Goal: Contribute content: Add original content to the website for others to see

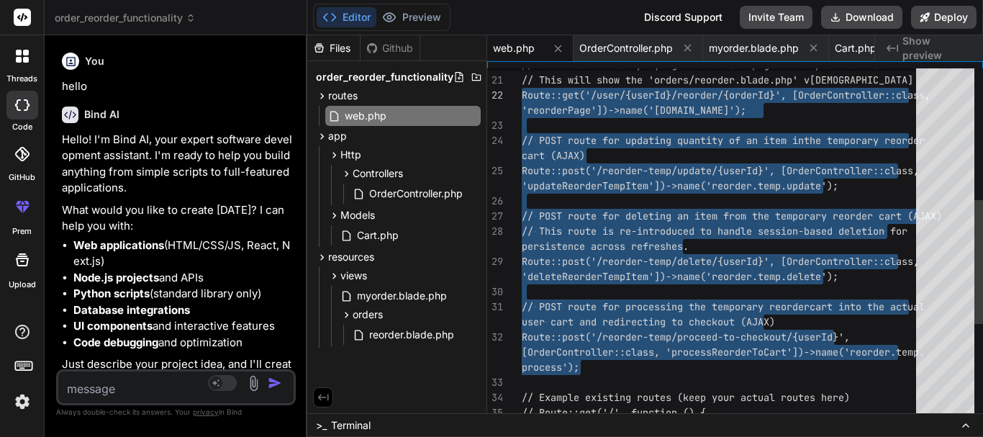
scroll to position [41350, 0]
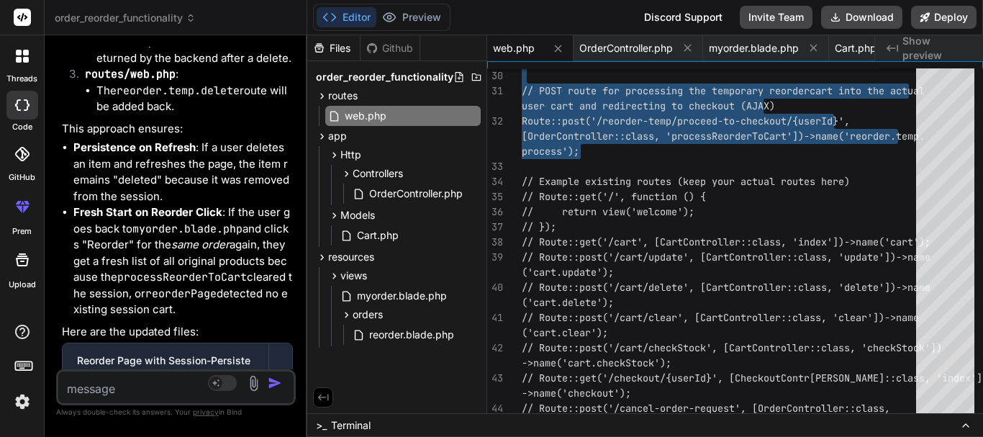
type textarea "*/ // Existing routes... // Make sure to include any other routes you have in y…"
type textarea "x"
type textarea "| */ // Existing routes... // Make sure to include any other routes you have in…"
type textarea "x"
type textarea "// This will show the 'orders/reorder.blade.php' view Route::get('/user/{userId…"
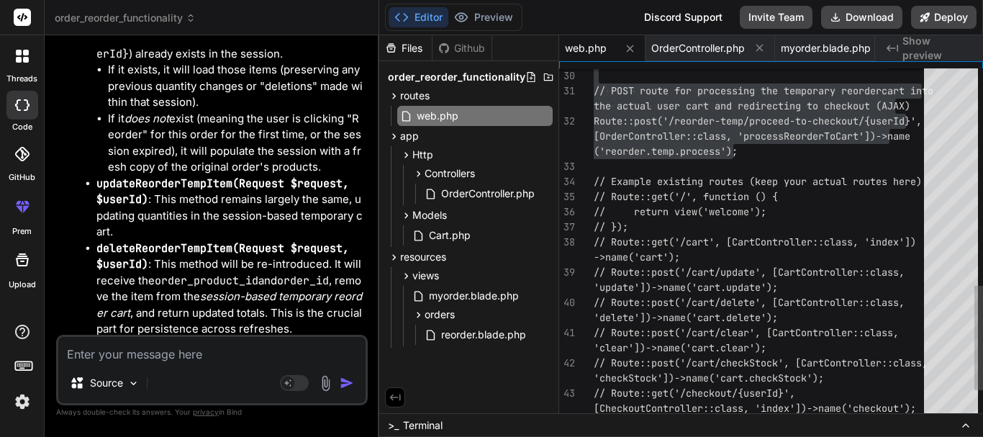
type textarea "x"
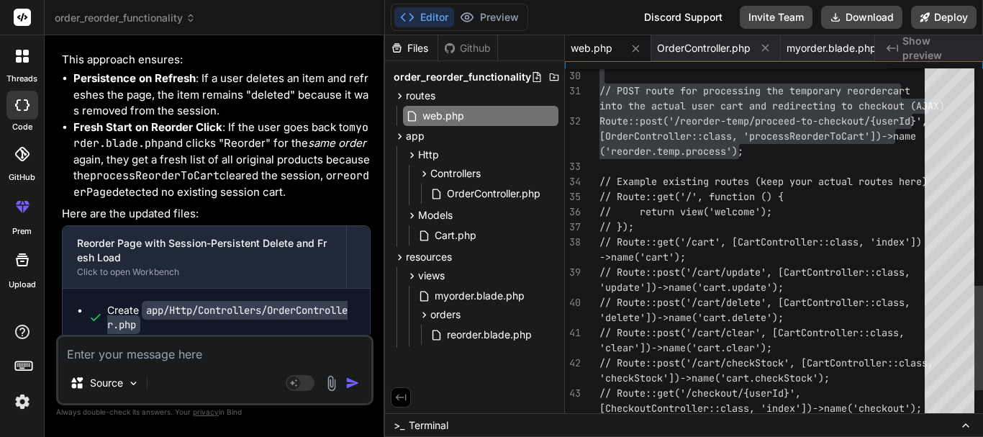
type textarea "// This will show the 'orders/reorder.blade.php' view Route::get('/user/{userId…"
type textarea "x"
type textarea "// This will show the 'orders/reorder.blade.php' view Route::get('/user/{userId…"
type textarea "x"
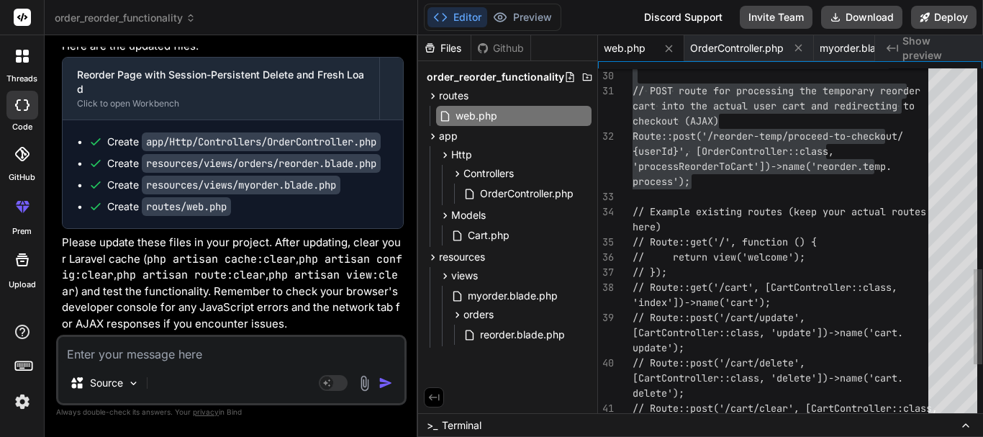
scroll to position [29371, 0]
drag, startPoint x: 305, startPoint y: 169, endPoint x: 392, endPoint y: 166, distance: 86.5
click at [392, 166] on div "Bind AI Web Search Created with Pixso. Code Generator You hello Bind AI Hello! …" at bounding box center [232, 236] width 374 height 402
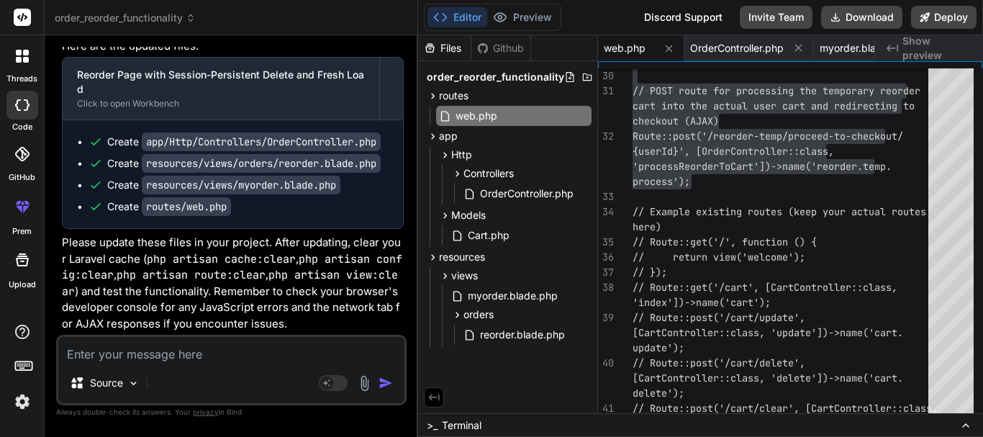
click at [169, 360] on textarea at bounding box center [231, 350] width 346 height 26
paste textarea "public function reorderPage($userId, $orderId) { $order = Order::with([ 'orderP…"
type textarea "public function reorderPage($userId, $orderId) { $order = Order::with([ 'orderP…"
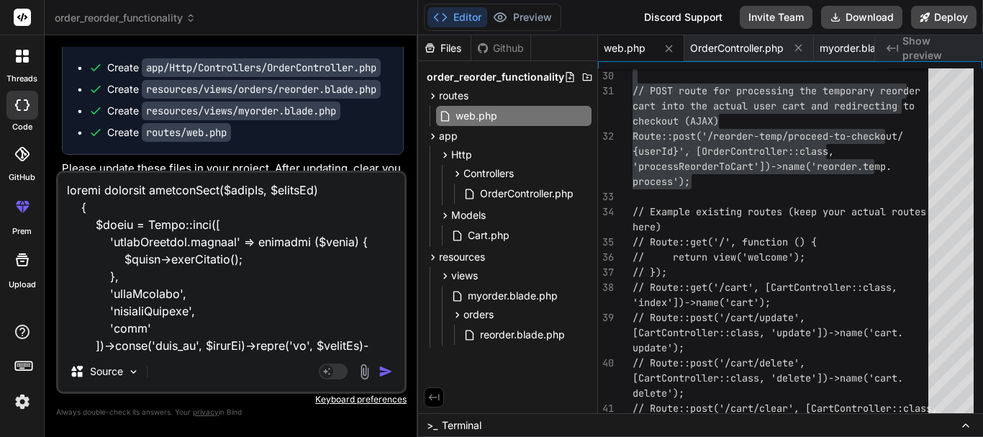
scroll to position [917, 0]
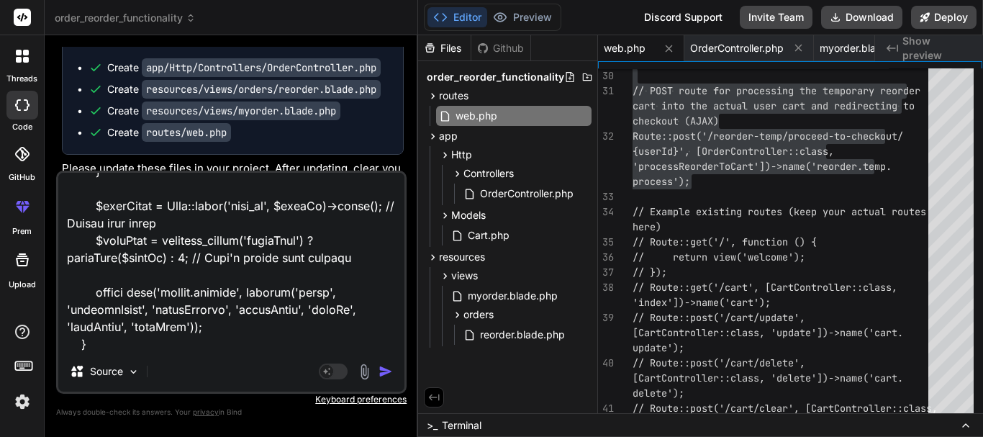
type textarea "x"
type textarea "public function reorderPage($userId, $orderId) { $order = Order::with([ 'orderP…"
type textarea "x"
type textarea "public function reorderPage($userId, $orderId) { $order = Order::with([ 'orderP…"
type textarea "x"
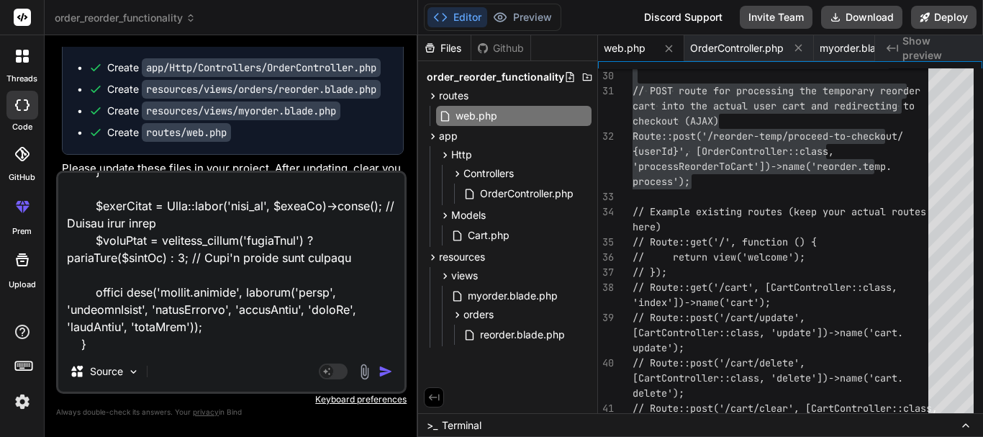
scroll to position [952, 0]
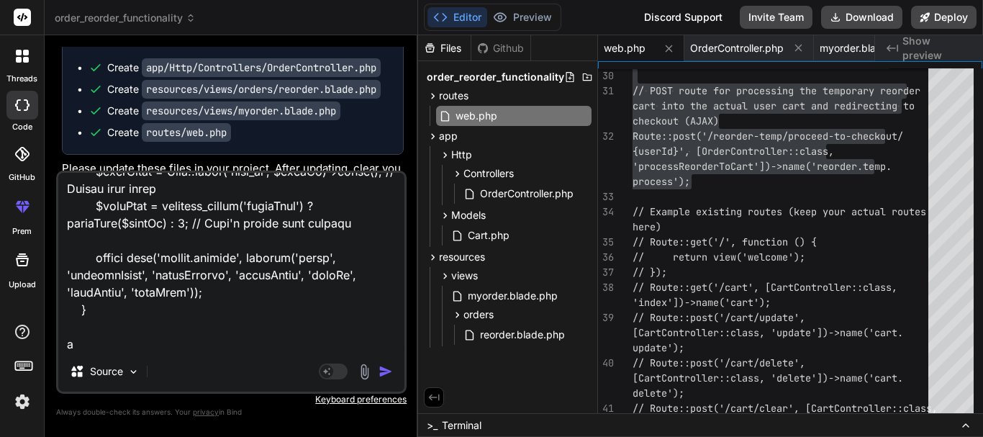
type textarea "public function reorderPage($userId, $orderId) { $order = Order::with([ 'orderP…"
type textarea "x"
type textarea "public function reorderPage($userId, $orderId) { $order = Order::with([ 'orderP…"
type textarea "x"
type textarea "public function reorderPage($userId, $orderId) { $order = Order::with([ 'orderP…"
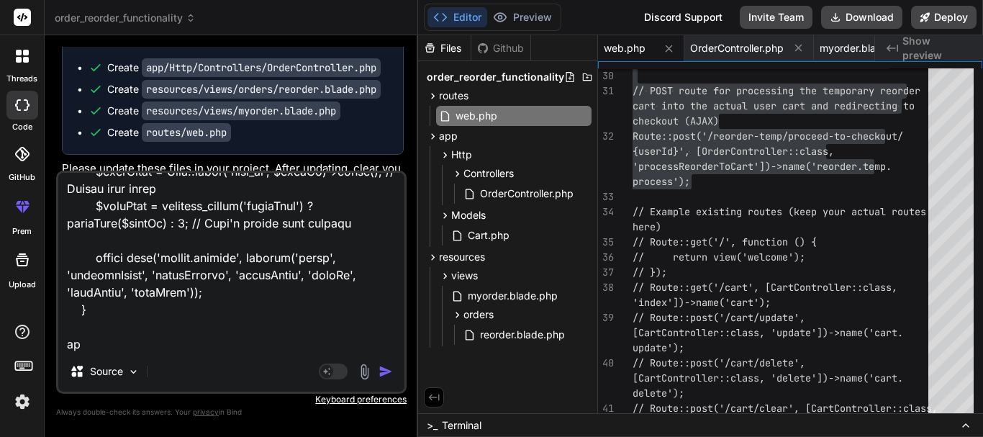
type textarea "x"
type textarea "public function reorderPage($userId, $orderId) { $order = Order::with([ 'orderP…"
type textarea "x"
type textarea "public function reorderPage($userId, $orderId) { $order = Order::with([ 'orderP…"
type textarea "x"
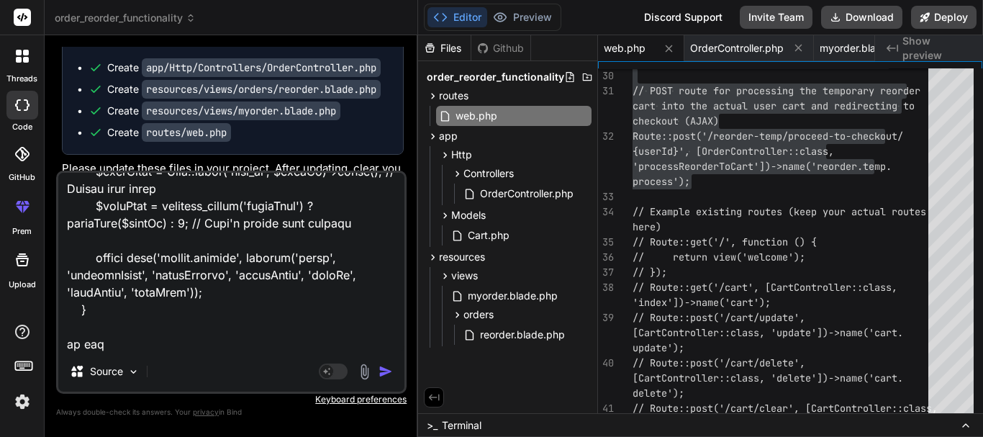
type textarea "public function reorderPage($userId, $orderId) { $order = Order::with([ 'orderP…"
type textarea "x"
type textarea "public function reorderPage($userId, $orderId) { $order = Order::with([ 'orderP…"
type textarea "x"
type textarea "public function reorderPage($userId, $orderId) { $order = Order::with([ 'orderP…"
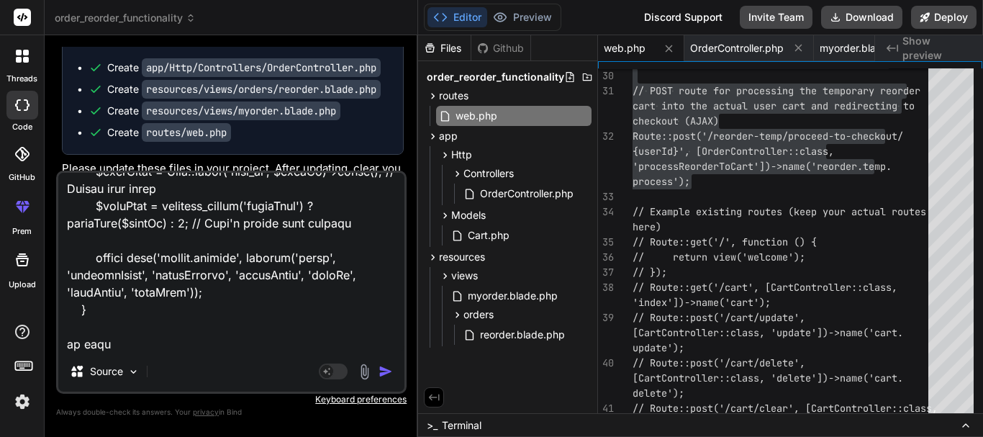
type textarea "x"
type textarea "public function reorderPage($userId, $orderId) { $order = Order::with([ 'orderP…"
type textarea "x"
type textarea "public function reorderPage($userId, $orderId) { $order = Order::with([ 'orderP…"
type textarea "x"
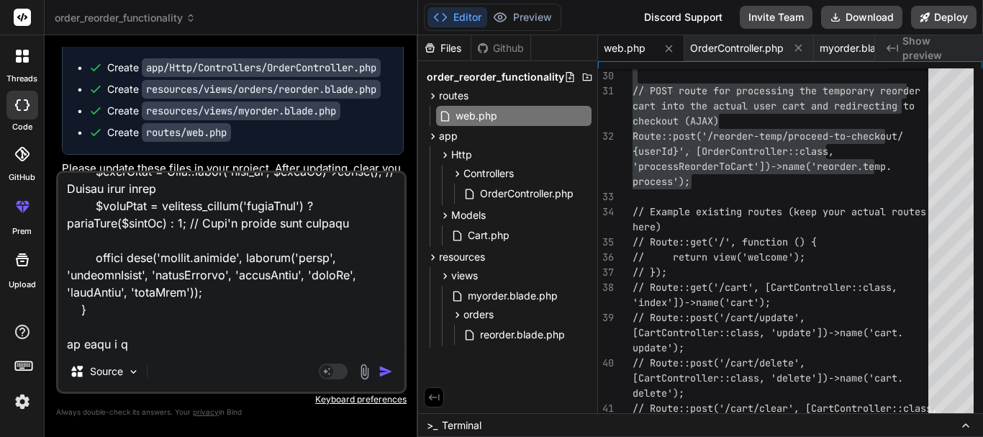
type textarea "public function reorderPage($userId, $orderId) { $order = Order::with([ 'orderP…"
type textarea "x"
type textarea "public function reorderPage($userId, $orderId) { $order = Order::with([ 'orderP…"
type textarea "x"
type textarea "public function reorderPage($userId, $orderId) { $order = Order::with([ 'orderP…"
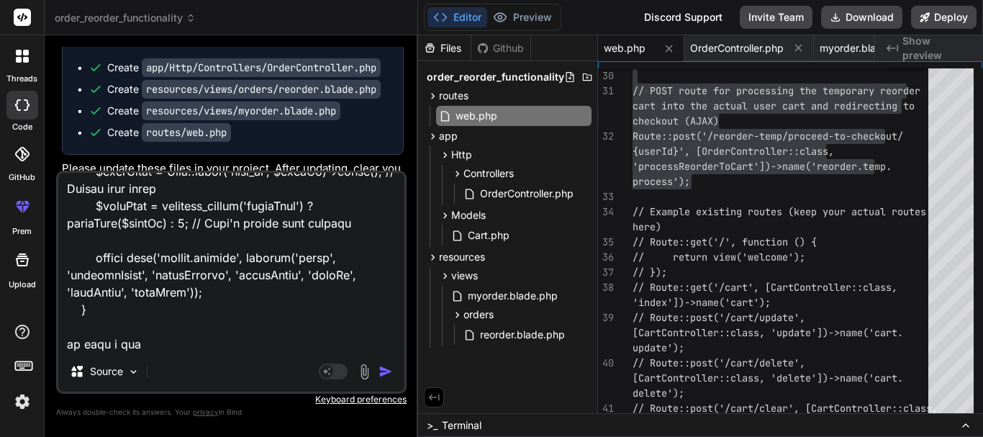
type textarea "x"
type textarea "public function reorderPage($userId, $orderId) { $order = Order::with([ 'orderP…"
type textarea "x"
type textarea "public function reorderPage($userId, $orderId) { $order = Order::with([ 'orderP…"
type textarea "x"
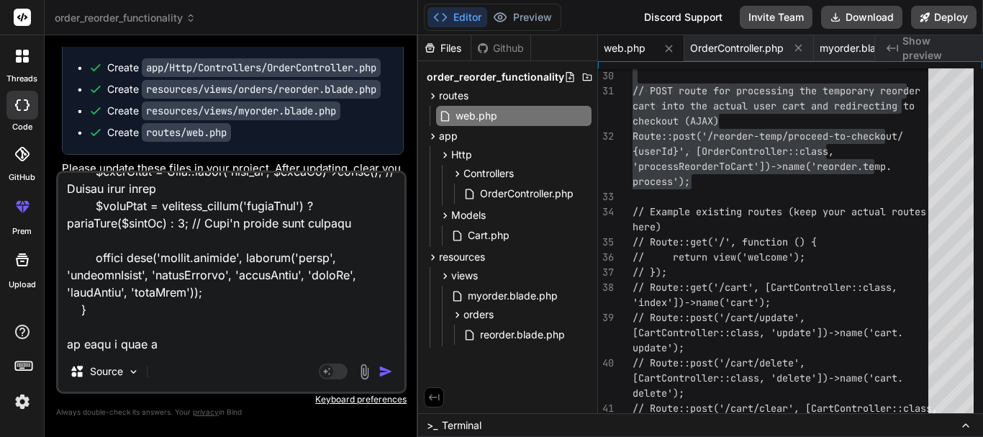
type textarea "public function reorderPage($userId, $orderId) { $order = Order::with([ 'orderP…"
type textarea "x"
type textarea "public function reorderPage($userId, $orderId) { $order = Order::with([ 'orderP…"
type textarea "x"
type textarea "public function reorderPage($userId, $orderId) { $order = Order::with([ 'orderP…"
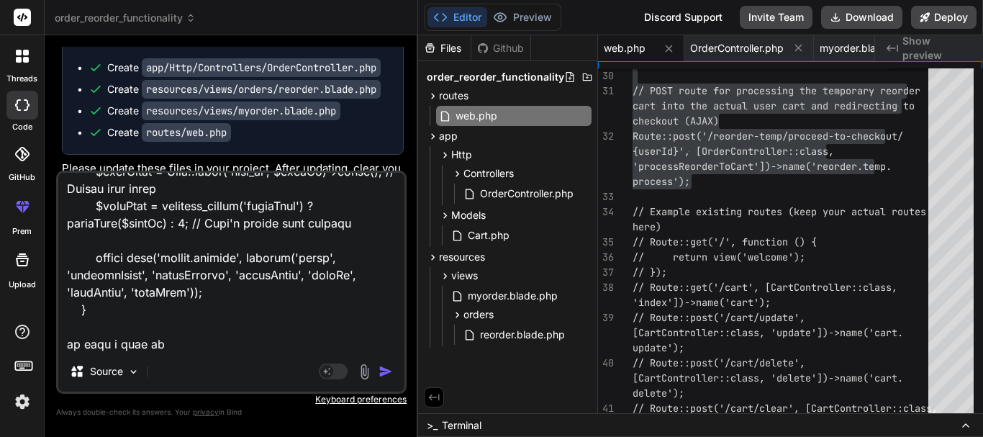
type textarea "x"
type textarea "public function reorderPage($userId, $orderId) { $order = Order::with([ 'orderP…"
type textarea "x"
type textarea "public function reorderPage($userId, $orderId) { $order = Order::with([ 'orderP…"
type textarea "x"
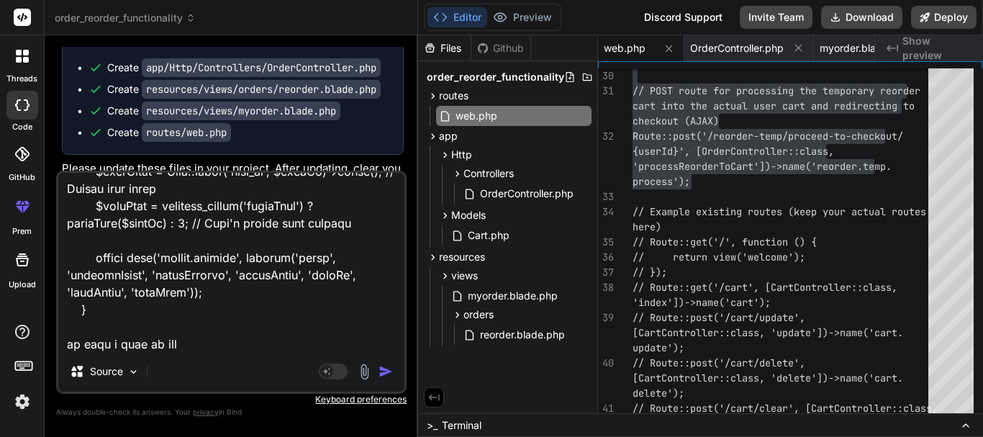
type textarea "public function reorderPage($userId, $orderId) { $order = Order::with([ 'orderP…"
type textarea "x"
type textarea "public function reorderPage($userId, $orderId) { $order = Order::with([ 'orderP…"
type textarea "x"
type textarea "public function reorderPage($userId, $orderId) { $order = Order::with([ 'orderP…"
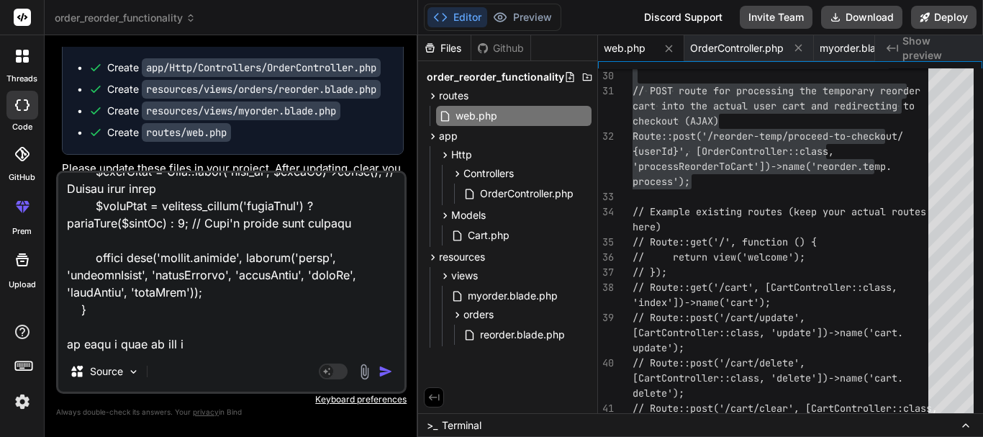
type textarea "x"
type textarea "public function reorderPage($userId, $orderId) { $order = Order::with([ 'orderP…"
type textarea "x"
type textarea "public function reorderPage($userId, $orderId) { $order = Order::with([ 'orderP…"
type textarea "x"
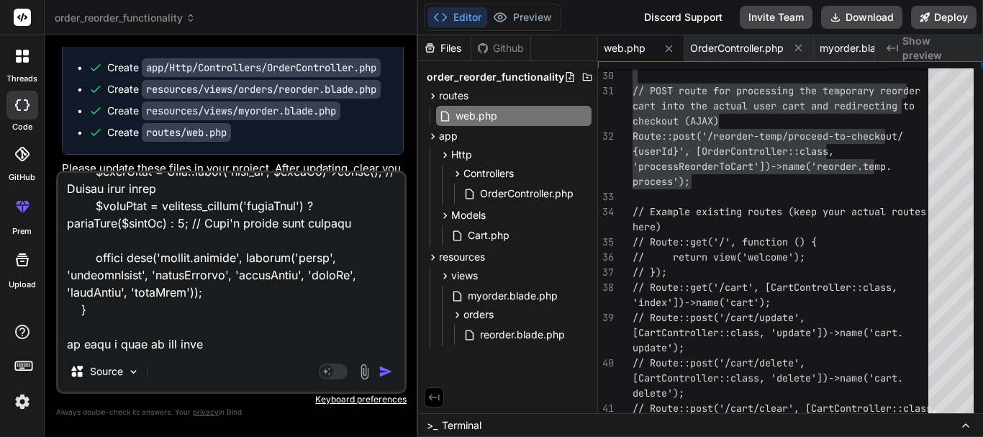
type textarea "public function reorderPage($userId, $orderId) { $order = Order::with([ 'orderP…"
type textarea "x"
type textarea "public function reorderPage($userId, $orderId) { $order = Order::with([ 'orderP…"
type textarea "x"
type textarea "public function reorderPage($userId, $orderId) { $order = Order::with([ 'orderP…"
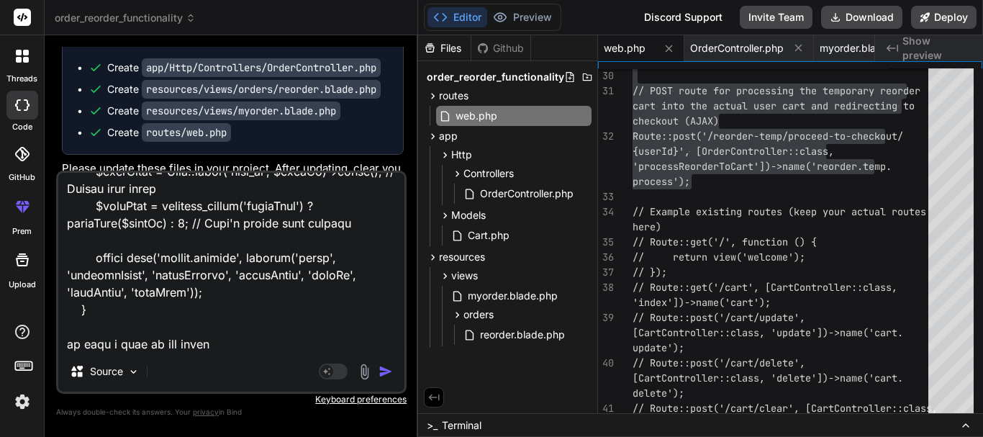
type textarea "x"
type textarea "public function reorderPage($userId, $orderId) { $order = Order::with([ 'orderP…"
type textarea "x"
type textarea "public function reorderPage($userId, $orderId) { $order = Order::with([ 'orderP…"
type textarea "x"
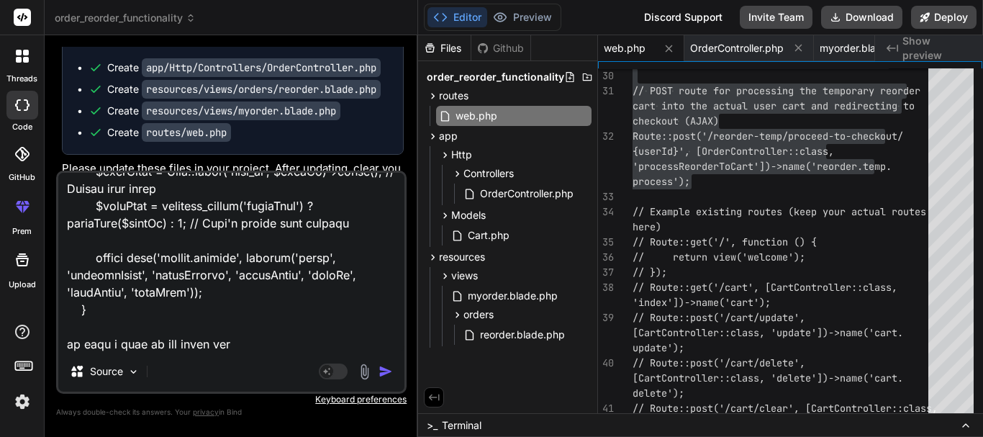
type textarea "public function reorderPage($userId, $orderId) { $order = Order::with([ 'orderP…"
type textarea "x"
type textarea "public function reorderPage($userId, $orderId) { $order = Order::with([ 'orderP…"
type textarea "x"
type textarea "public function reorderPage($userId, $orderId) { $order = Order::with([ 'orderP…"
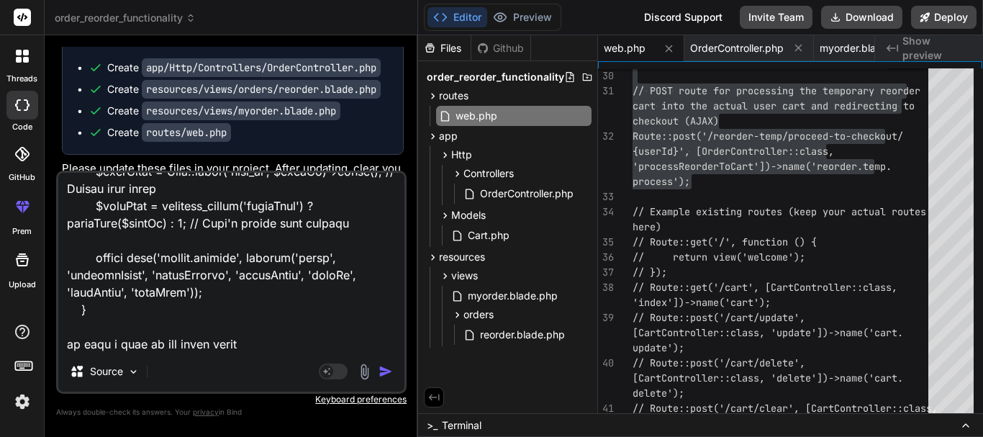
type textarea "x"
type textarea "public function reorderPage($userId, $orderId) { $order = Order::with([ 'orderP…"
type textarea "x"
type textarea "public function reorderPage($userId, $orderId) { $order = Order::with([ 'orderP…"
type textarea "x"
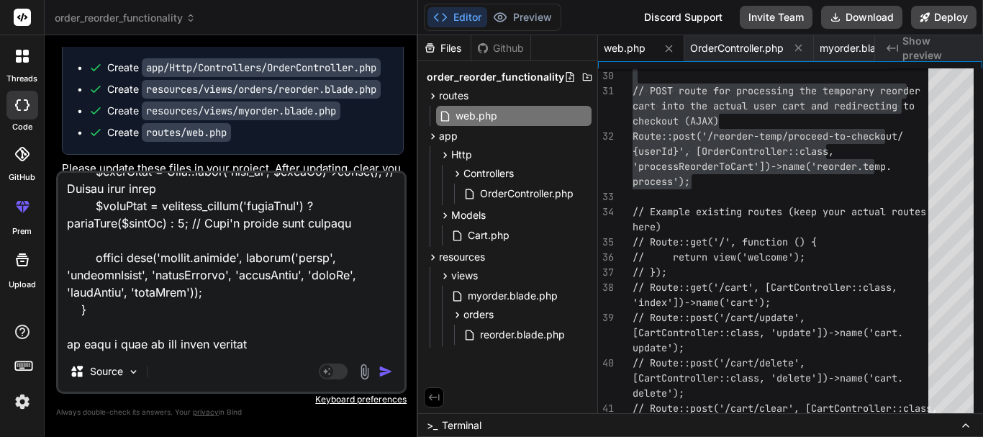
type textarea "public function reorderPage($userId, $orderId) { $order = Order::with([ 'orderP…"
type textarea "x"
type textarea "public function reorderPage($userId, $orderId) { $order = Order::with([ 'orderP…"
type textarea "x"
type textarea "public function reorderPage($userId, $orderId) { $order = Order::with([ 'orderP…"
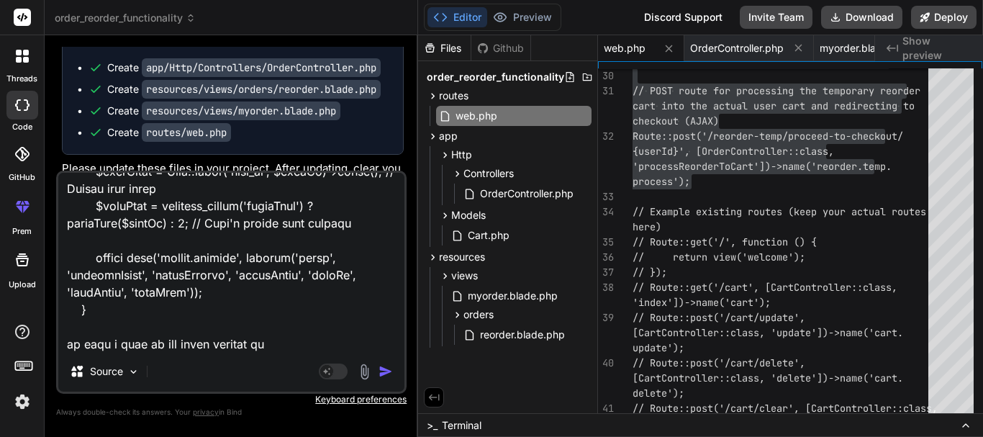
type textarea "x"
type textarea "public function reorderPage($userId, $orderId) { $order = Order::with([ 'orderP…"
type textarea "x"
type textarea "public function reorderPage($userId, $orderId) { $order = Order::with([ 'orderP…"
type textarea "x"
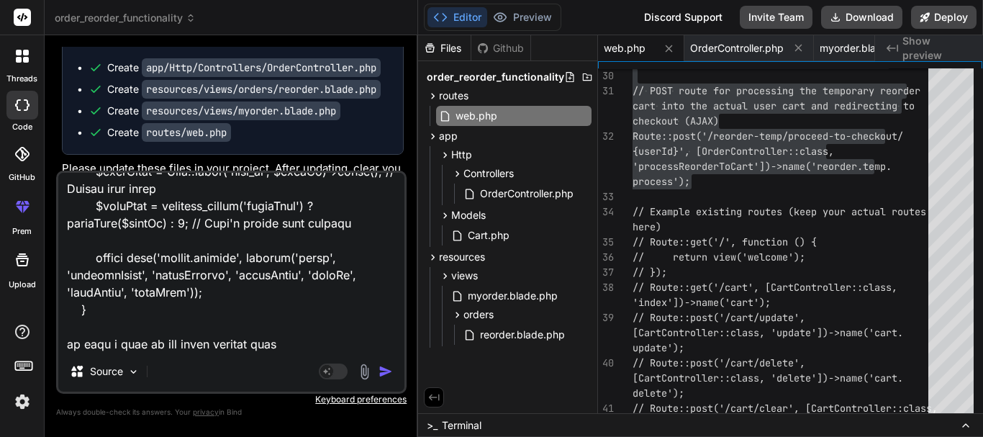
type textarea "public function reorderPage($userId, $orderId) { $order = Order::with([ 'orderP…"
type textarea "x"
type textarea "public function reorderPage($userId, $orderId) { $order = Order::with([ 'orderP…"
type textarea "x"
type textarea "public function reorderPage($userId, $orderId) { $order = Order::with([ 'orderP…"
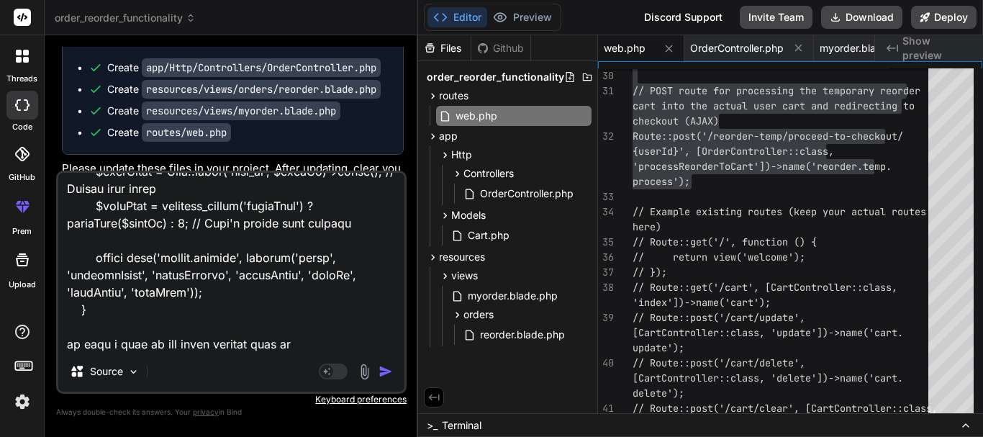
type textarea "x"
type textarea "public function reorderPage($userId, $orderId) { $order = Order::with([ 'orderP…"
type textarea "x"
type textarea "public function reorderPage($userId, $orderId) { $order = Order::with([ 'orderP…"
type textarea "x"
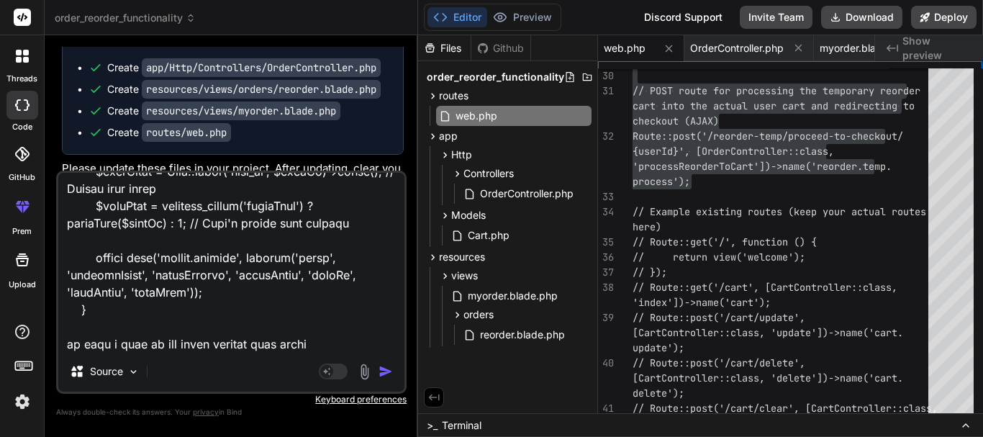
type textarea "public function reorderPage($userId, $orderId) { $order = Order::with([ 'orderP…"
type textarea "x"
type textarea "public function reorderPage($userId, $orderId) { $order = Order::with([ 'orderP…"
type textarea "x"
type textarea "public function reorderPage($userId, $orderId) { $order = Order::with([ 'orderP…"
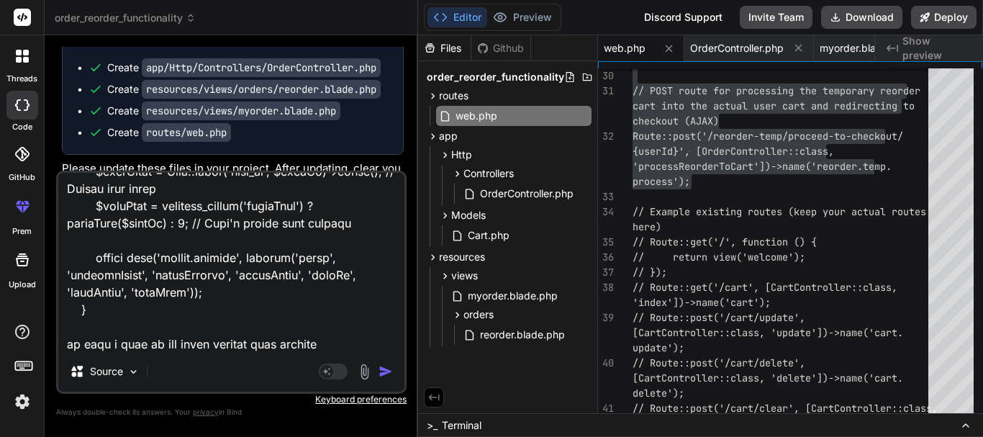
type textarea "x"
type textarea "public function reorderPage($userId, $orderId) { $order = Order::with([ 'orderP…"
type textarea "x"
type textarea "public function reorderPage($userId, $orderId) { $order = Order::with([ 'orderP…"
type textarea "x"
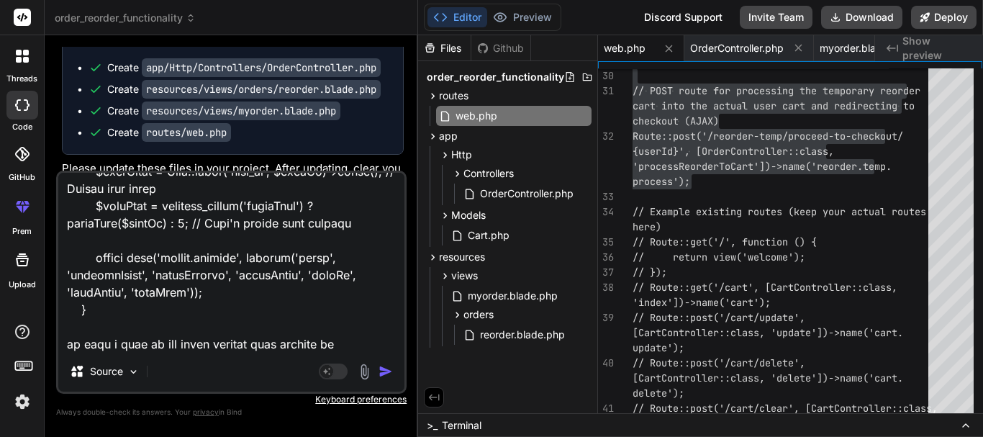
type textarea "public function reorderPage($userId, $orderId) { $order = Order::with([ 'orderP…"
type textarea "x"
type textarea "public function reorderPage($userId, $orderId) { $order = Order::with([ 'orderP…"
type textarea "x"
type textarea "public function reorderPage($userId, $orderId) { $order = Order::with([ 'orderP…"
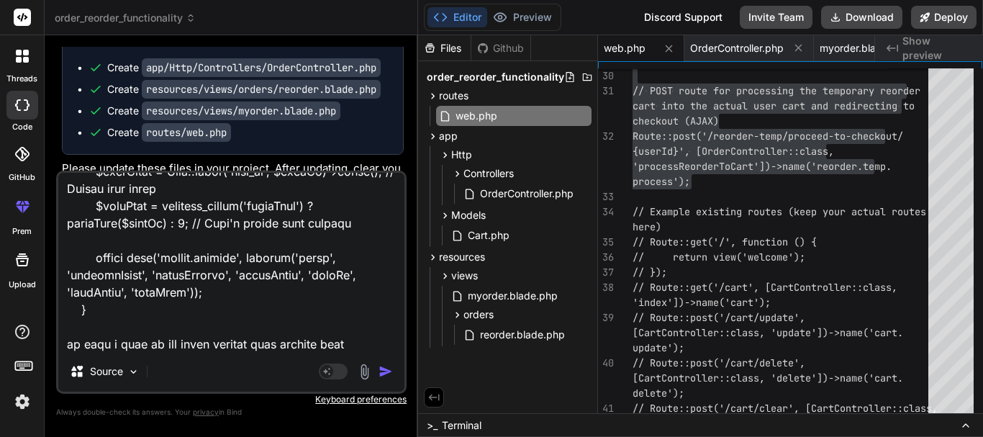
type textarea "x"
type textarea "public function reorderPage($userId, $orderId) { $order = Order::with([ 'orderP…"
type textarea "x"
type textarea "public function reorderPage($userId, $orderId) { $order = Order::with([ 'orderP…"
type textarea "x"
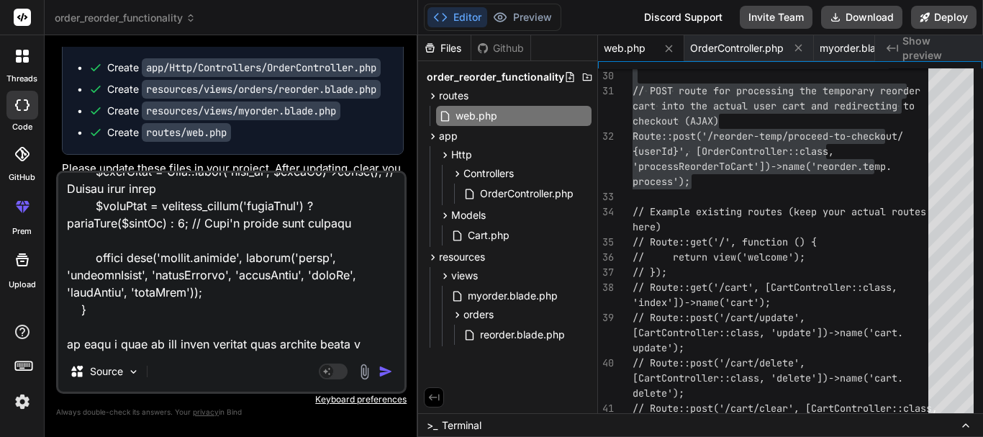
type textarea "public function reorderPage($userId, $orderId) { $order = Order::with([ 'orderP…"
type textarea "x"
type textarea "public function reorderPage($userId, $orderId) { $order = Order::with([ 'orderP…"
type textarea "x"
type textarea "public function reorderPage($userId, $orderId) { $order = Order::with([ 'orderP…"
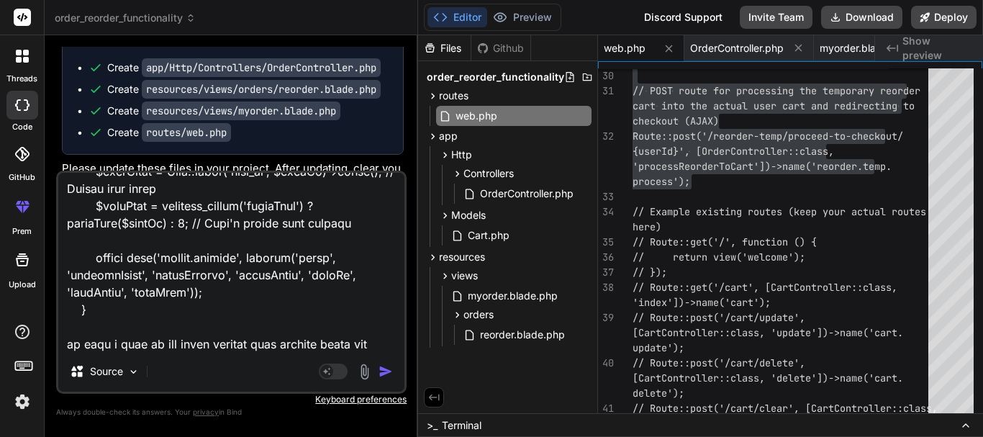
type textarea "x"
type textarea "public function reorderPage($userId, $orderId) { $order = Order::with([ 'orderP…"
type textarea "x"
type textarea "public function reorderPage($userId, $orderId) { $order = Order::with([ 'orderP…"
type textarea "x"
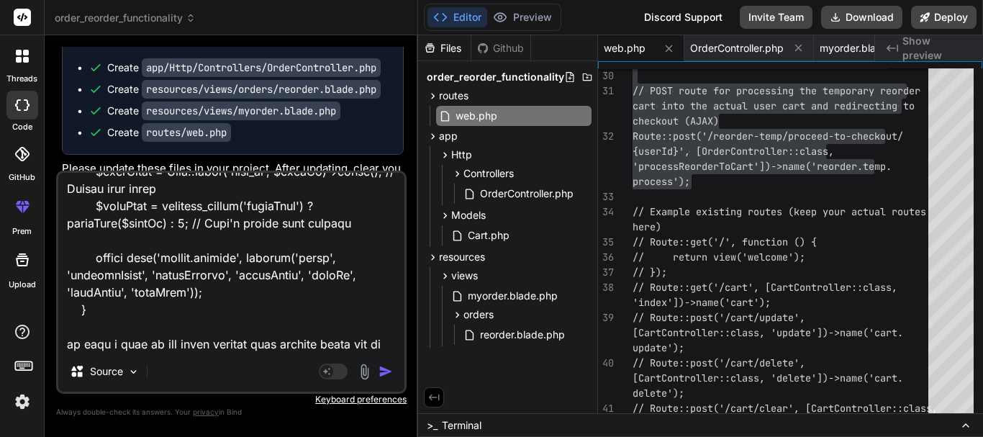
type textarea "public function reorderPage($userId, $orderId) { $order = Order::with([ 'orderP…"
type textarea "x"
type textarea "public function reorderPage($userId, $orderId) { $order = Order::with([ 'orderP…"
type textarea "x"
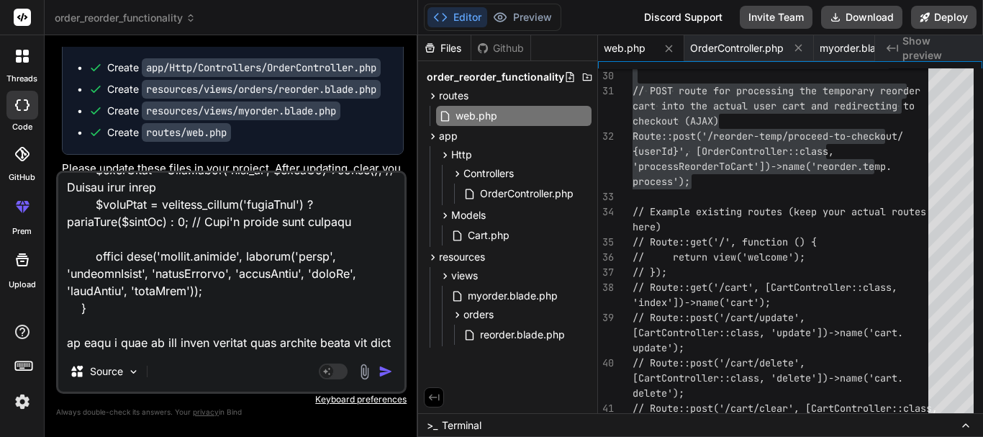
type textarea "public function reorderPage($userId, $orderId) { $order = Order::with([ 'orderP…"
type textarea "x"
type textarea "public function reorderPage($userId, $orderId) { $order = Order::with([ 'orderP…"
type textarea "x"
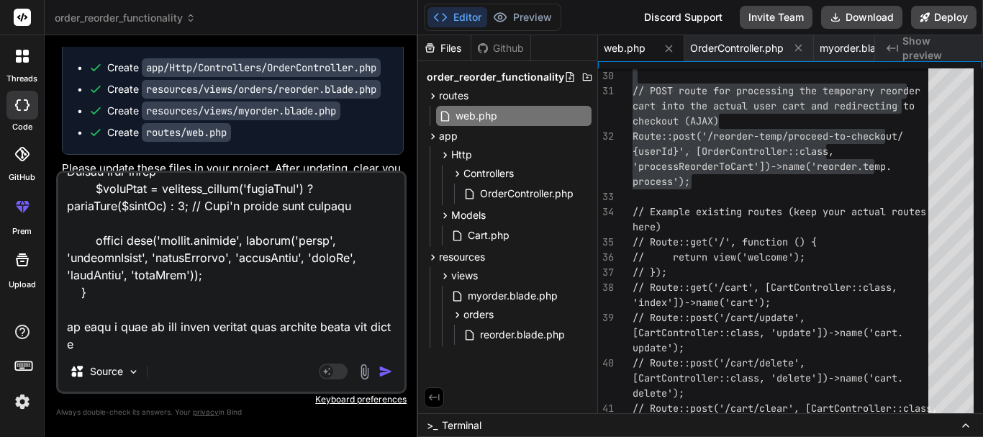
type textarea "public function reorderPage($userId, $orderId) { $order = Order::with([ 'orderP…"
type textarea "x"
type textarea "public function reorderPage($userId, $orderId) { $order = Order::with([ 'orderP…"
type textarea "x"
type textarea "public function reorderPage($userId, $orderId) { $order = Order::with([ 'orderP…"
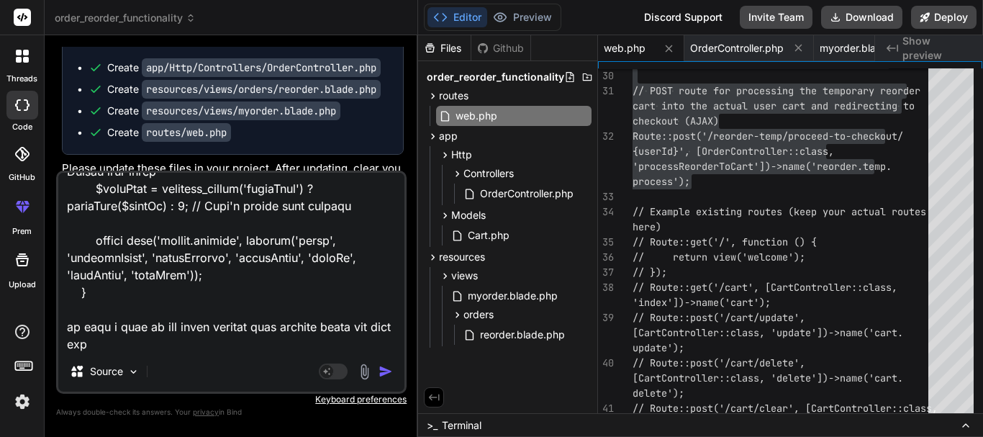
type textarea "x"
type textarea "public function reorderPage($userId, $orderId) { $order = Order::with([ 'orderP…"
type textarea "x"
type textarea "public function reorderPage($userId, $orderId) { $order = Order::with([ 'orderP…"
type textarea "x"
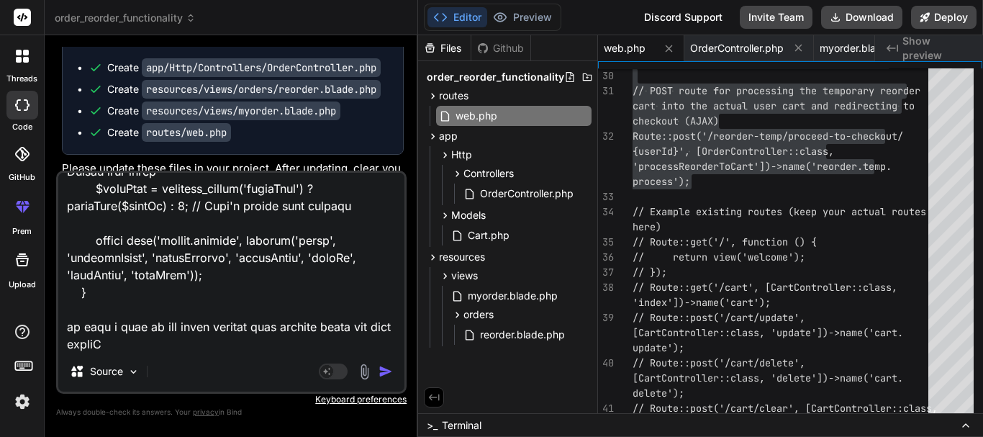
type textarea "public function reorderPage($userId, $orderId) { $order = Order::with([ 'orderP…"
type textarea "x"
type textarea "public function reorderPage($userId, $orderId) { $order = Order::with([ 'orderP…"
type textarea "x"
type textarea "public function reorderPage($userId, $orderId) { $order = Order::with([ 'orderP…"
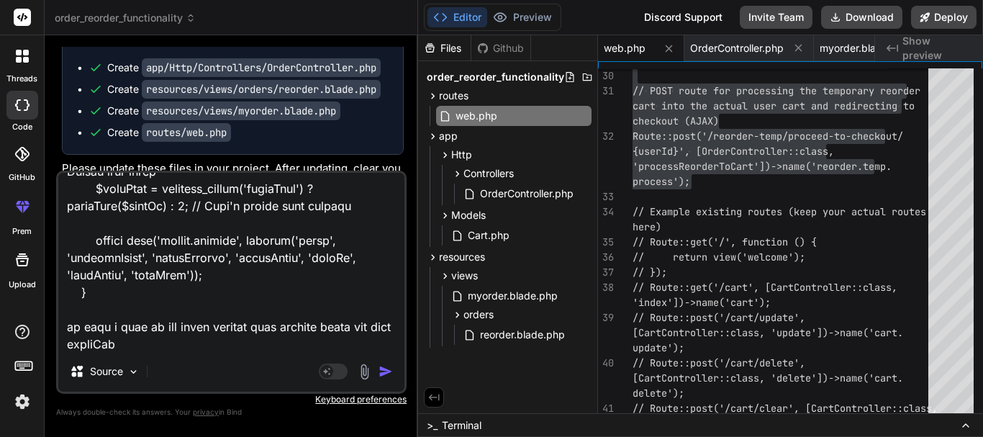
type textarea "x"
type textarea "public function reorderPage($userId, $orderId) { $order = Order::with([ 'orderP…"
type textarea "x"
type textarea "public function reorderPage($userId, $orderId) { $order = Order::with([ 'orderP…"
type textarea "x"
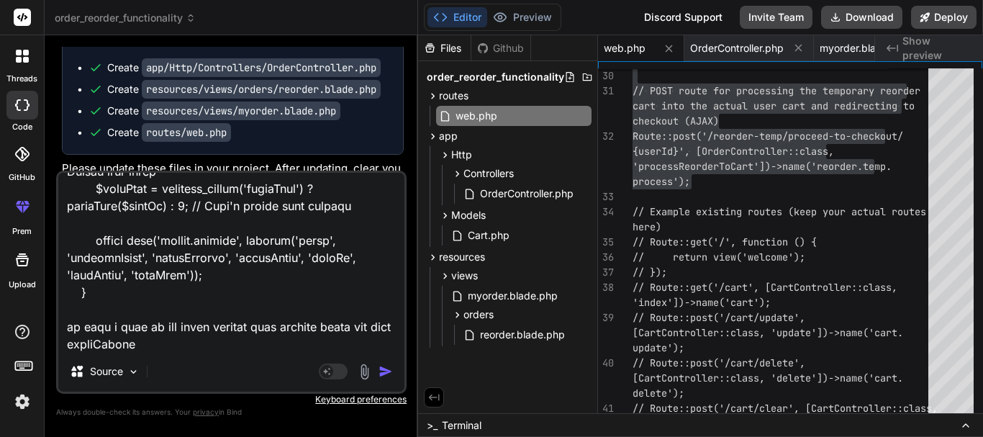
type textarea "public function reorderPage($userId, $orderId) { $order = Order::with([ 'orderP…"
type textarea "x"
type textarea "public function reorderPage($userId, $orderId) { $order = Order::with([ 'orderP…"
type textarea "x"
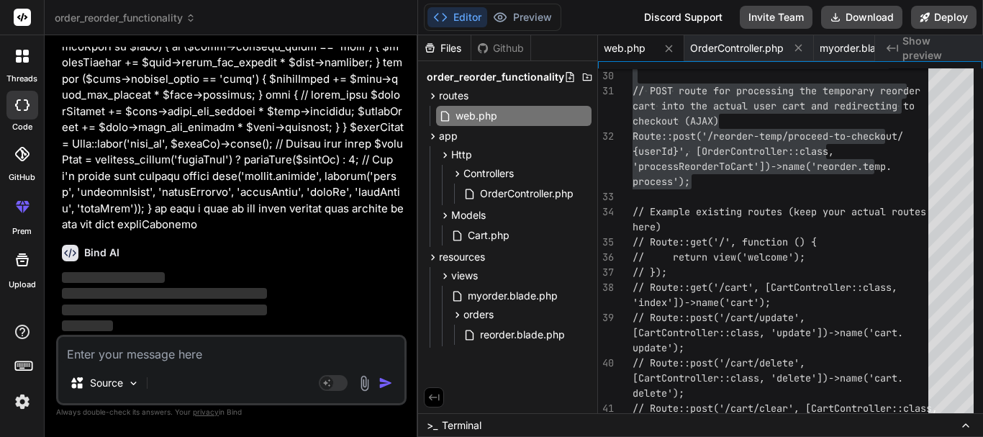
scroll to position [29929, 0]
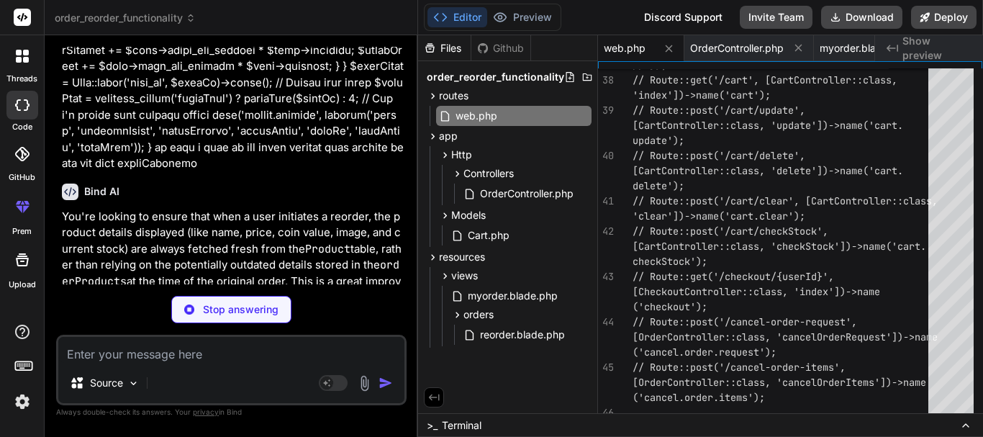
type textarea "x"
type textarea "} } // Other existing controller methods... }"
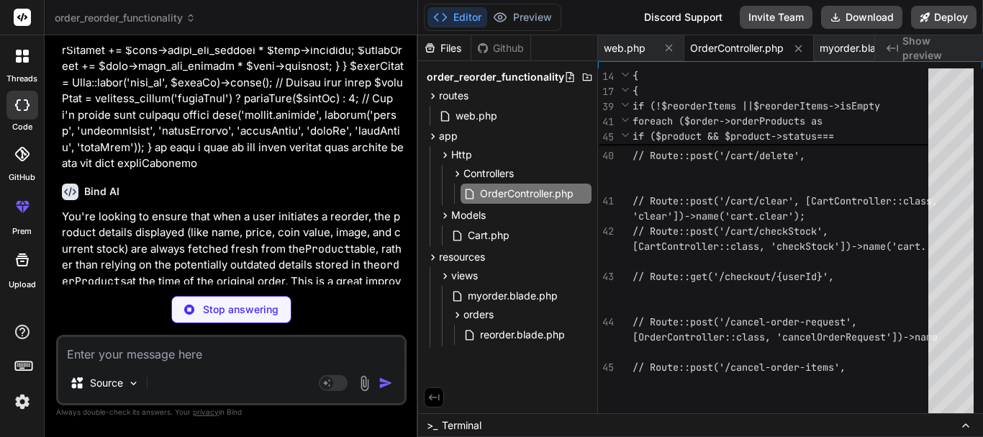
type textarea "x"
type textarea ".cstmBtn:hover { background-color: #0056b3; } .spinner-border { margin-right: 5…"
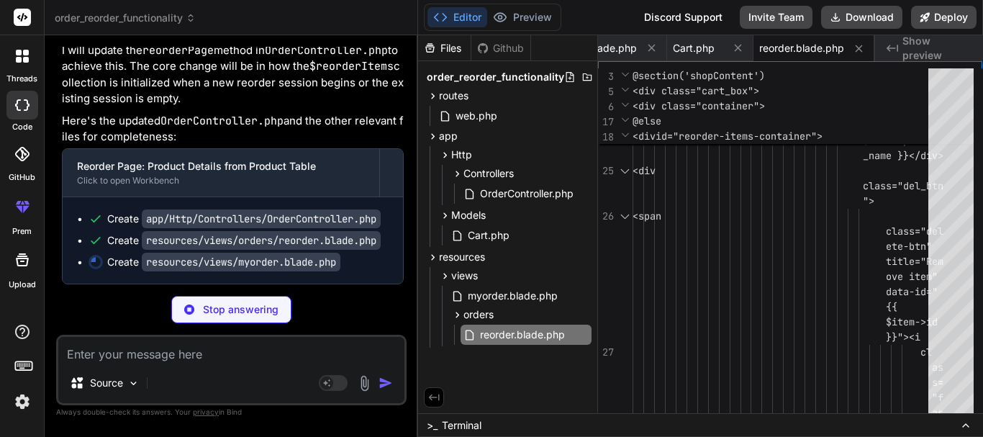
scroll to position [30391, 0]
type textarea "x"
click at [503, 194] on span "OrderController.php" at bounding box center [527, 193] width 96 height 17
type textarea "} } // Other existing controller methods... }"
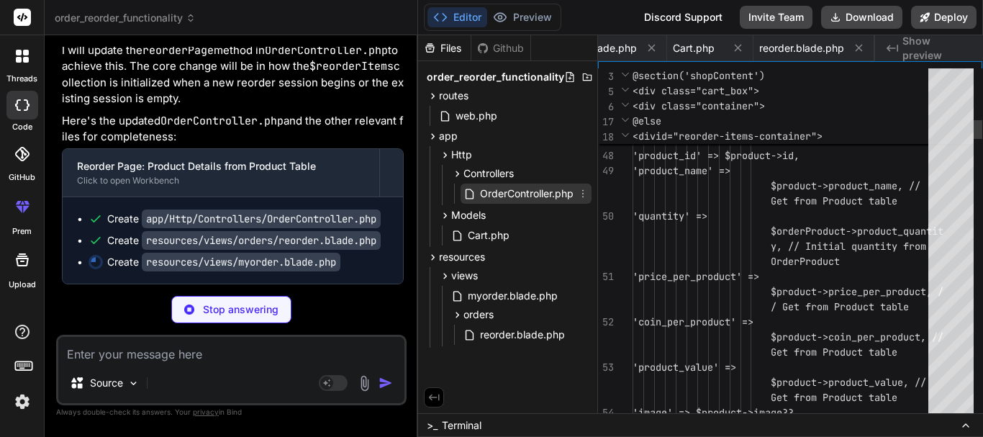
scroll to position [0, 86]
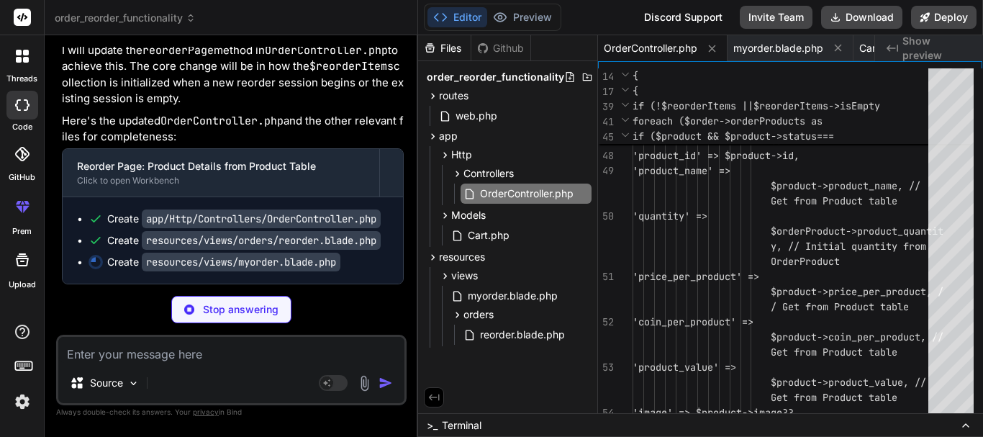
click at [416, 134] on div "Bind AI Web Search Created with Pixso. Code Generator You hello Bind AI Hello! …" at bounding box center [232, 235] width 374 height 401
type textarea "x"
type textarea "}"
type textarea "x"
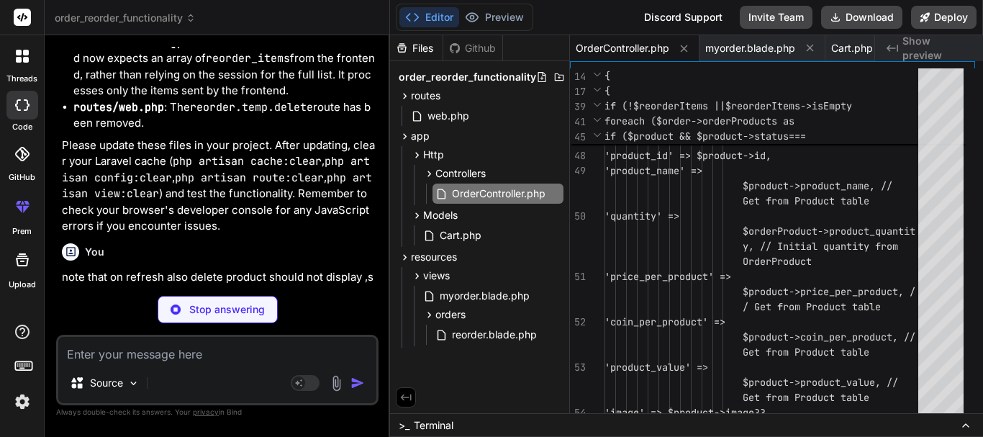
type textarea "return response()->json(['success' => false, 'message' => 'Failed to process re…"
type textarea "x"
type textarea "// Other existing controller methods... }"
type textarea "x"
type textarea "} } // Other existing controller methods... }"
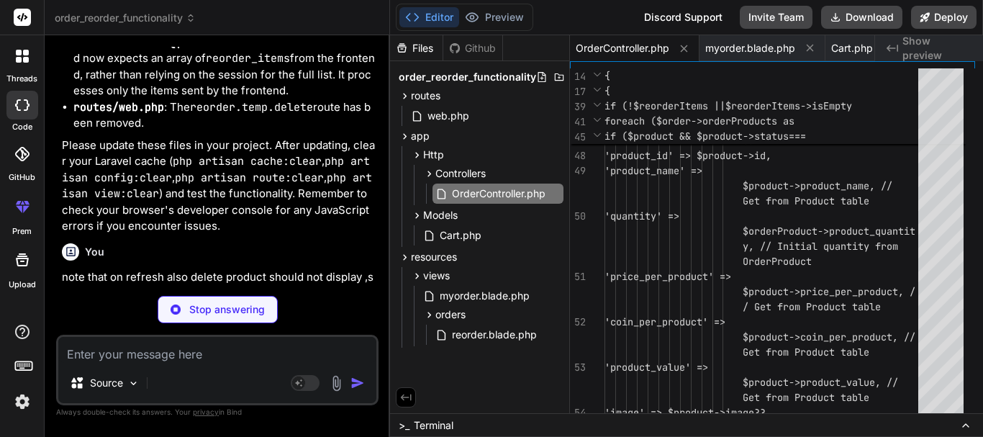
scroll to position [35136, 0]
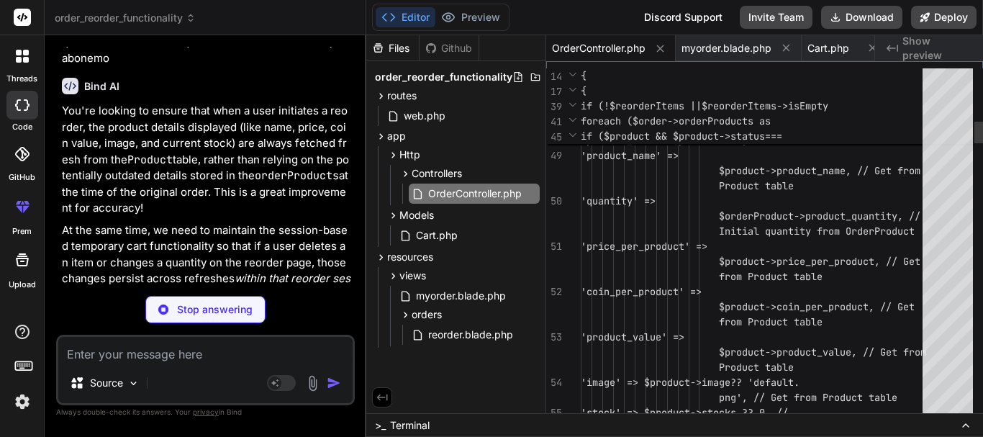
drag, startPoint x: 418, startPoint y: 135, endPoint x: 337, endPoint y: 136, distance: 80.6
click at [337, 136] on div "Bind AI Web Search Created with Pixso. Code Generator You hello Bind AI Hello! …" at bounding box center [206, 236] width 322 height 402
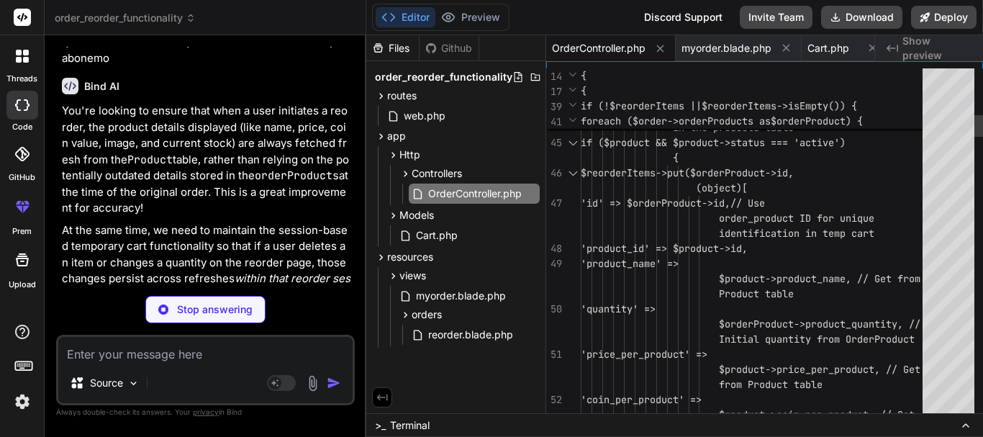
type textarea "x"
type textarea "color: #ffc107 !important; } </style> @endsection"
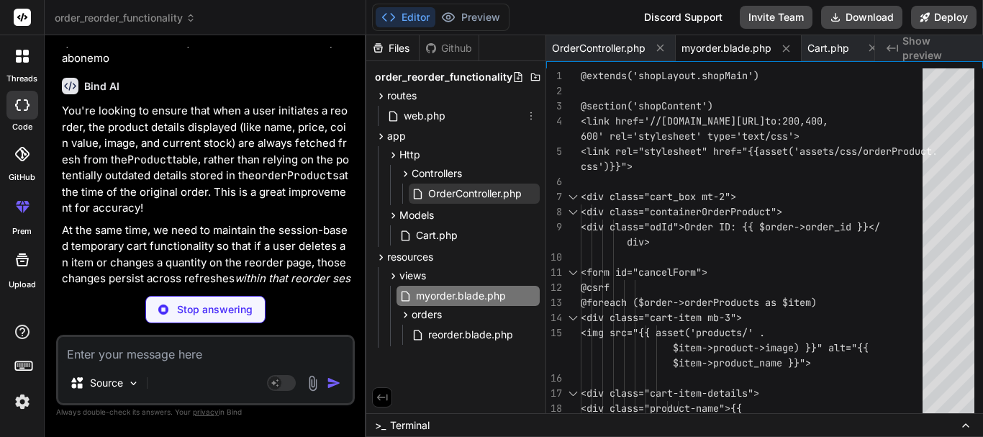
type textarea "x"
click at [472, 190] on span "OrderController.php" at bounding box center [475, 193] width 96 height 17
type textarea "} } // Other existing controller methods... }"
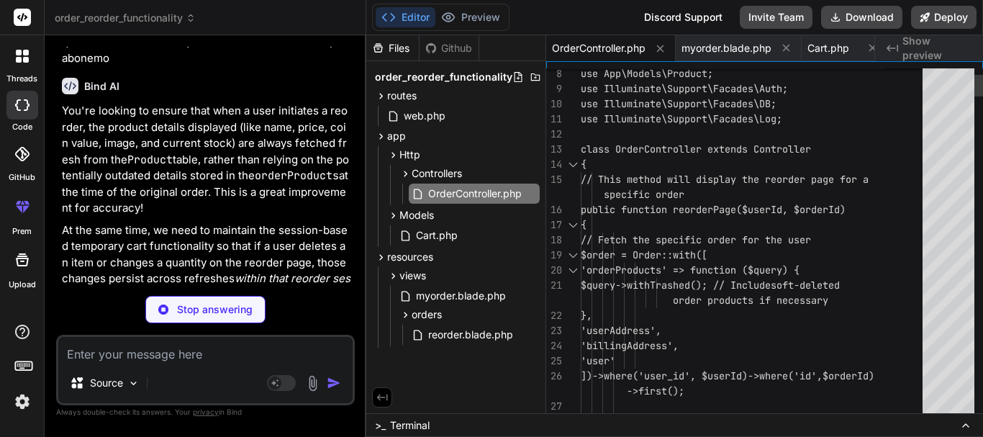
type textarea "x"
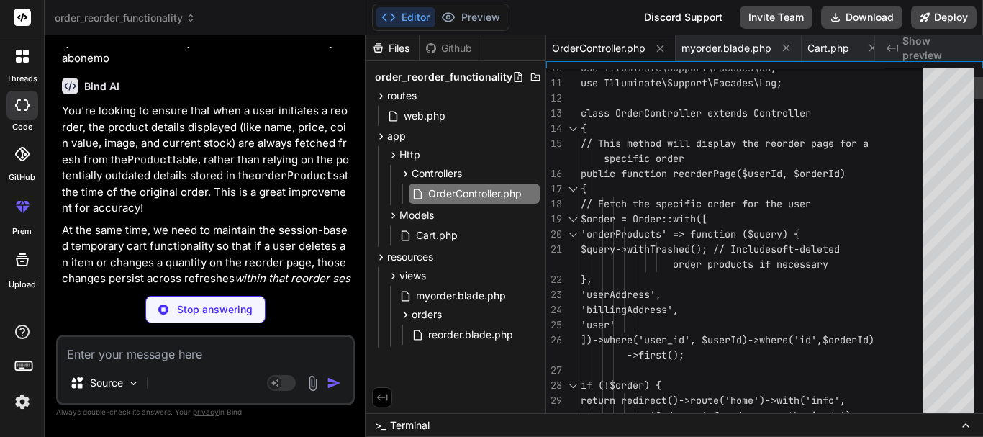
type textarea "[CheckoutController::class, 'index'])->name('checkout'); // Route::post('/cance…"
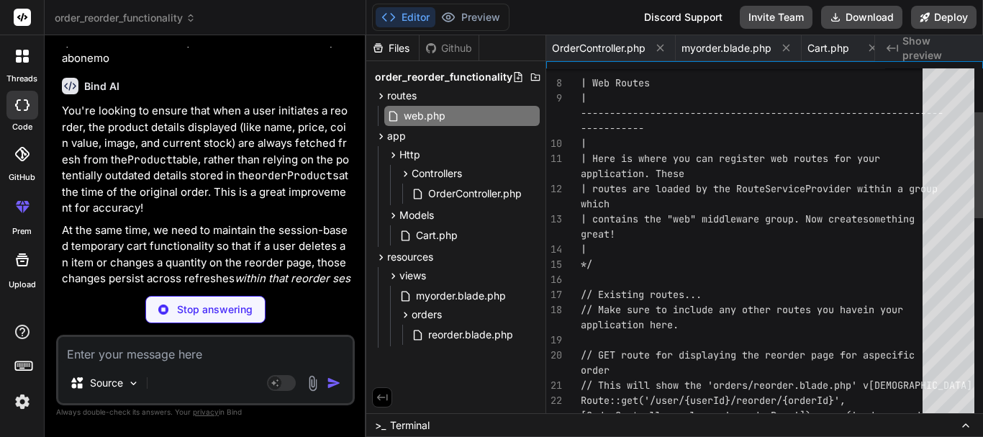
scroll to position [0, 0]
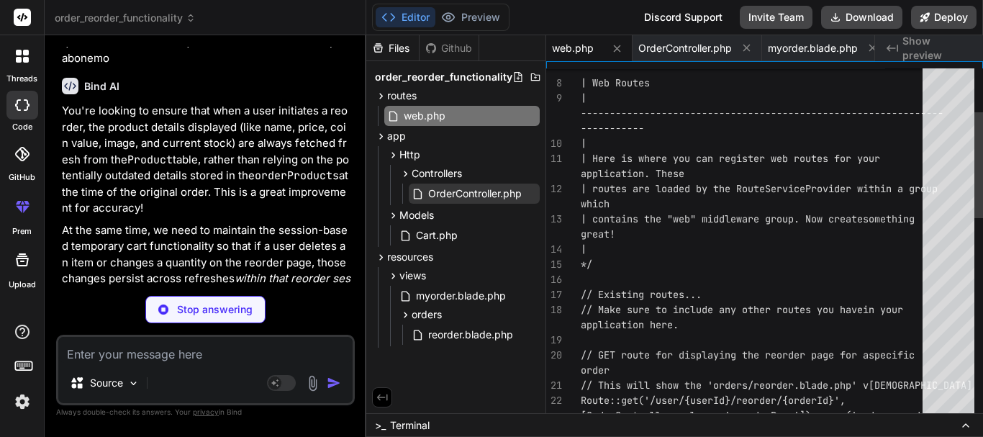
type textarea "x"
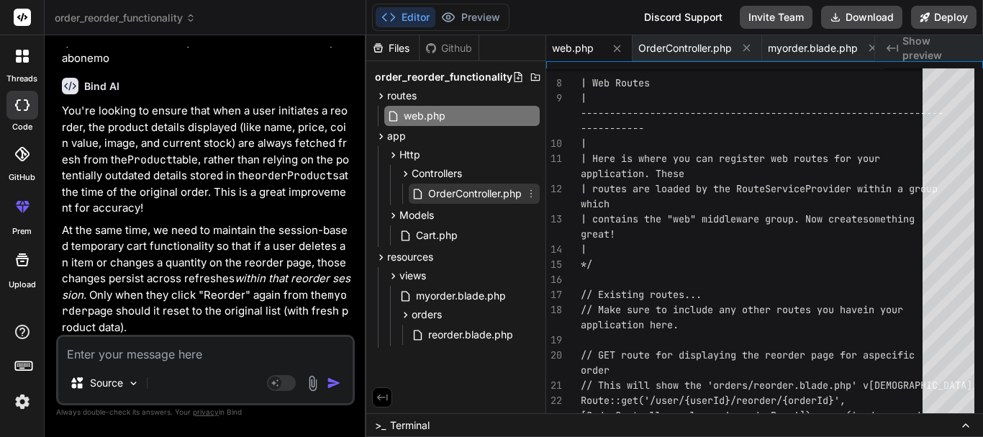
click at [500, 195] on span "OrderController.php" at bounding box center [475, 193] width 96 height 17
type textarea "} } // Other existing controller methods... }"
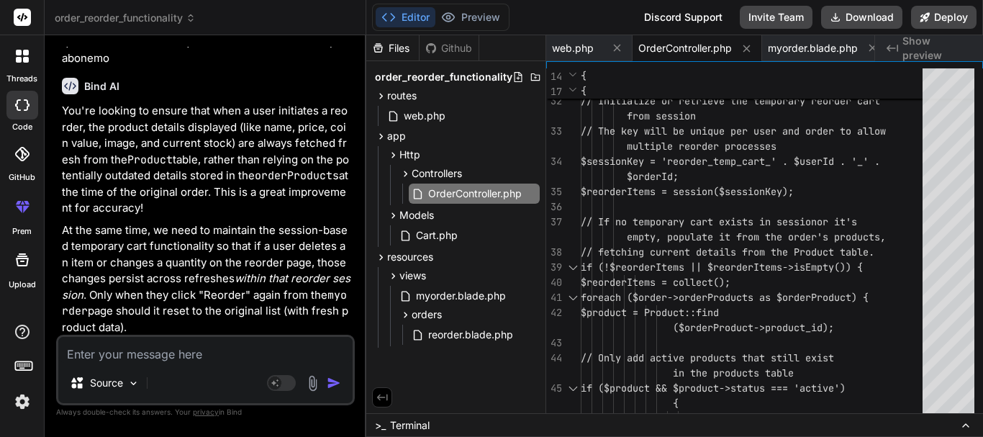
click at [147, 359] on textarea at bounding box center [205, 350] width 294 height 26
type textarea "i"
type textarea "x"
type textarea "i"
type textarea "x"
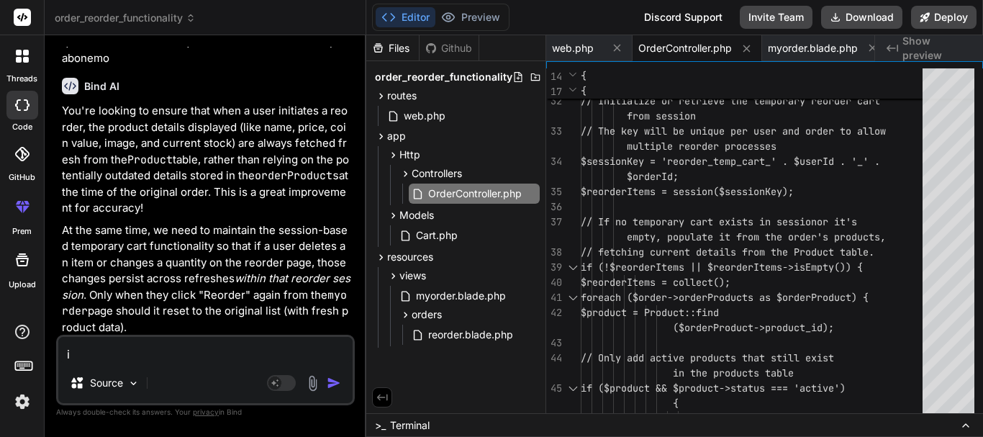
type textarea "i"
type textarea "x"
type textarea "d"
